Goal: Transaction & Acquisition: Obtain resource

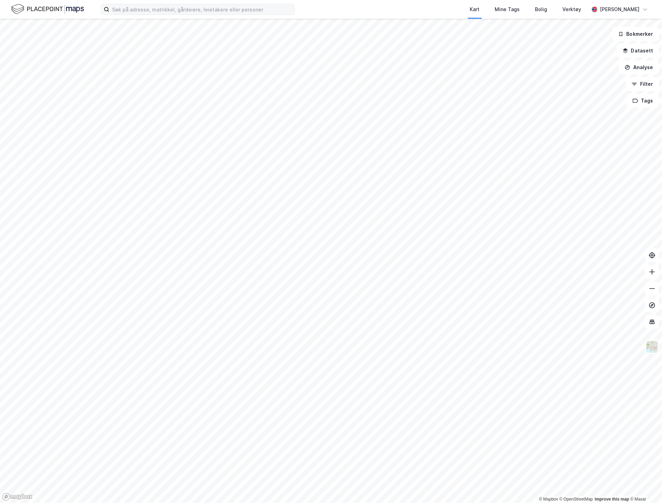
click at [244, 15] on label at bounding box center [198, 9] width 194 height 11
click at [244, 15] on input at bounding box center [201, 9] width 185 height 10
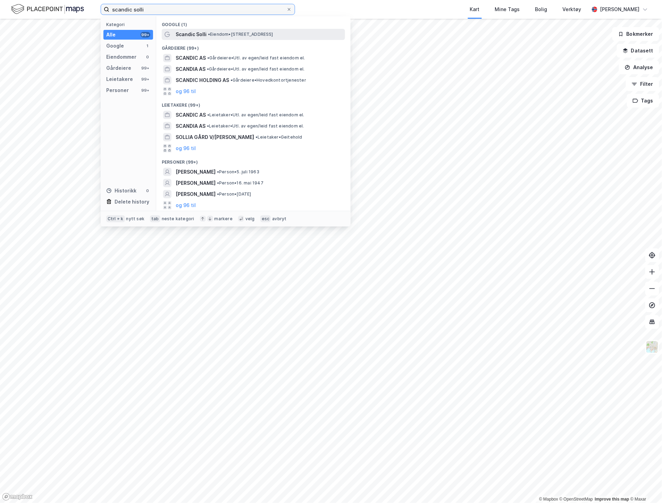
type input "scandic solli"
click at [266, 36] on span "• Eiendom • [STREET_ADDRESS]" at bounding box center [240, 35] width 65 height 6
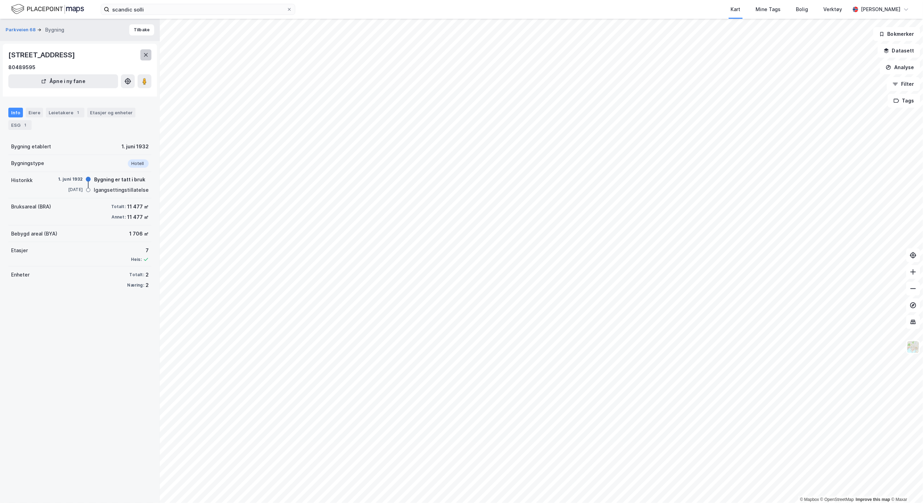
click at [141, 56] on button at bounding box center [145, 54] width 11 height 11
click at [143, 54] on icon at bounding box center [146, 55] width 6 height 6
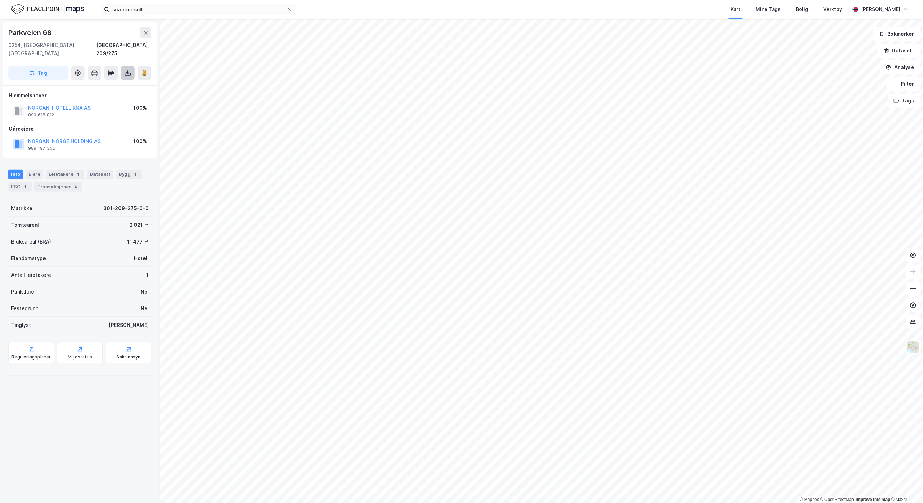
click at [126, 69] on icon at bounding box center [127, 72] width 7 height 7
click at [95, 84] on div "Last ned grunnbok" at bounding box center [93, 87] width 40 height 6
click at [127, 73] on icon at bounding box center [128, 74] width 6 height 3
click at [106, 84] on div "Last ned grunnbok" at bounding box center [93, 87] width 40 height 6
